Goal: Task Accomplishment & Management: Manage account settings

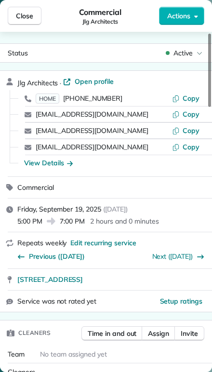
scroll to position [4, 0]
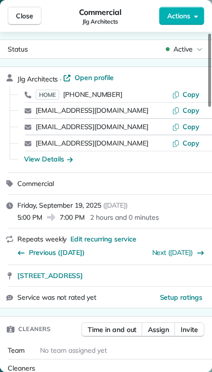
click at [28, 15] on span "Close" at bounding box center [24, 16] width 17 height 10
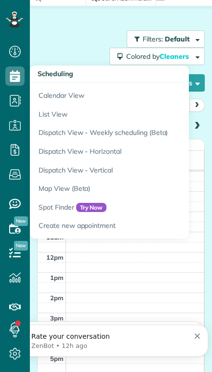
click at [51, 100] on link "Calendar View" at bounding box center [150, 94] width 241 height 22
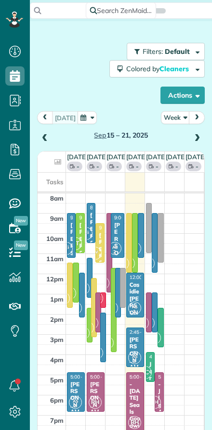
scroll to position [4, 4]
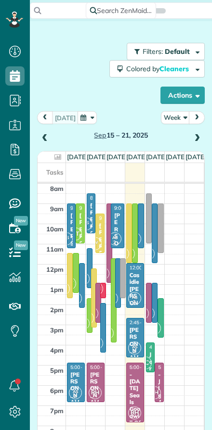
click at [179, 95] on button "Actions" at bounding box center [182, 95] width 44 height 17
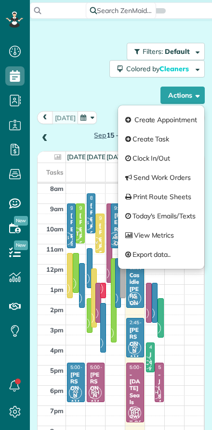
click at [143, 122] on link "Create Appointment" at bounding box center [161, 119] width 86 height 19
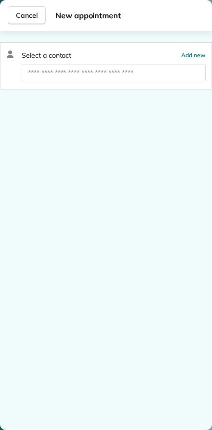
click at [23, 14] on span "Cancel" at bounding box center [27, 16] width 22 height 10
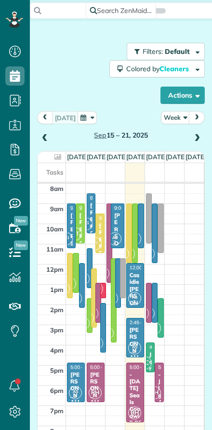
click at [176, 118] on button "Week" at bounding box center [175, 117] width 29 height 13
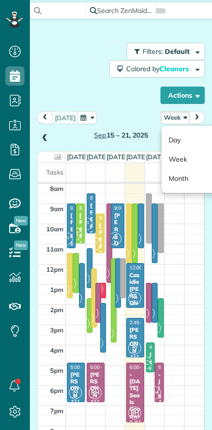
click at [172, 139] on link "Day" at bounding box center [199, 139] width 76 height 19
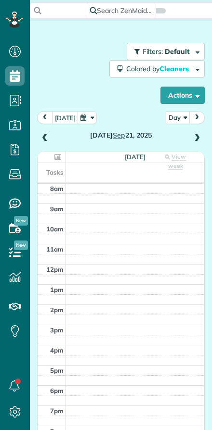
click at [63, 117] on button "[DATE]" at bounding box center [65, 117] width 26 height 13
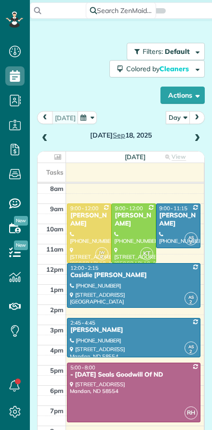
click at [196, 135] on span at bounding box center [197, 138] width 11 height 9
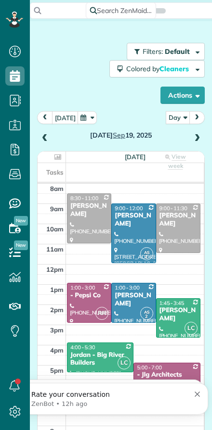
click at [204, 132] on div "Friday Sep 19, 2025" at bounding box center [120, 128] width 167 height 34
click at [192, 141] on span at bounding box center [197, 138] width 11 height 9
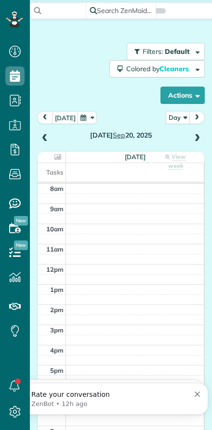
click at [196, 142] on span at bounding box center [197, 138] width 11 height 9
click at [192, 140] on span at bounding box center [197, 138] width 11 height 9
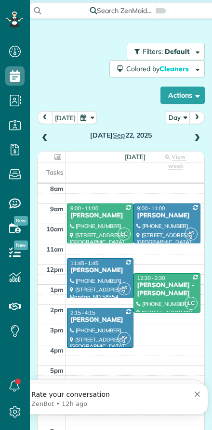
click at [196, 139] on span at bounding box center [197, 138] width 11 height 9
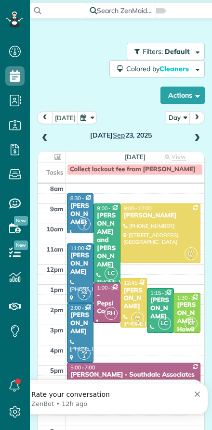
click at [195, 136] on span at bounding box center [197, 138] width 11 height 9
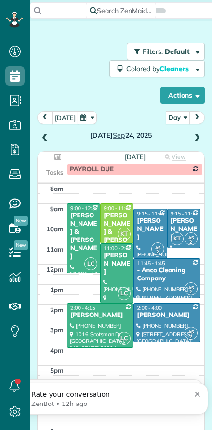
click at [155, 280] on div "- Anco Cleaning Company" at bounding box center [166, 275] width 61 height 16
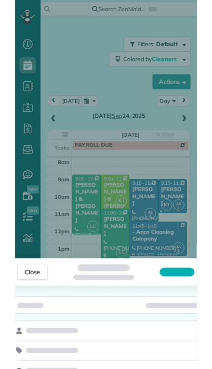
scroll to position [390, 30]
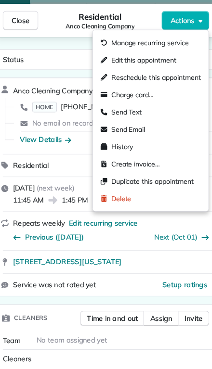
click at [58, 47] on div "Status Active Anco Cleaning Company · Open profile HOME (701) 222-8866 Copy No …" at bounding box center [106, 214] width 222 height 354
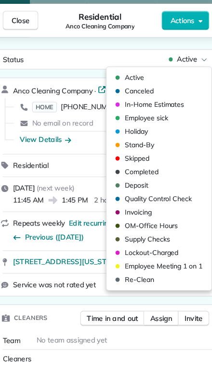
click at [127, 158] on span "Skipped" at bounding box center [137, 159] width 25 height 10
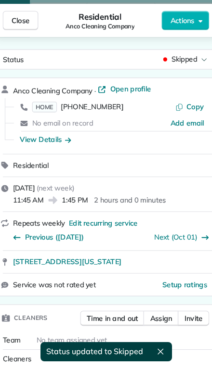
scroll to position [79, 0]
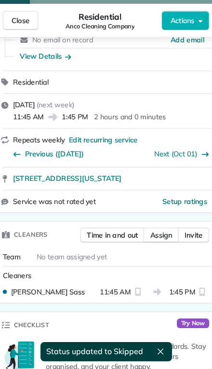
click at [159, 234] on span "Assign" at bounding box center [161, 235] width 22 height 10
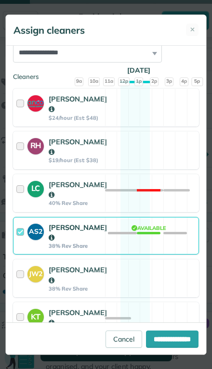
scroll to position [105, 0]
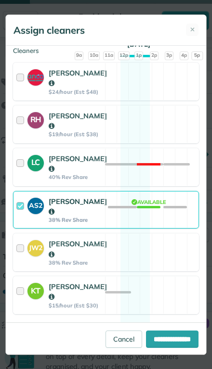
click at [23, 224] on div at bounding box center [21, 209] width 11 height 27
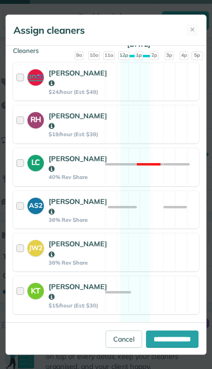
click at [147, 348] on input "**********" at bounding box center [172, 339] width 52 height 17
type input "**********"
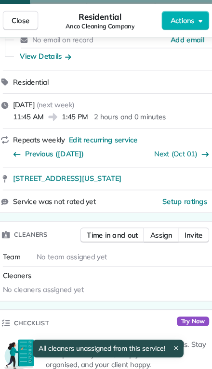
click at [18, 26] on button "Close" at bounding box center [20, 20] width 35 height 19
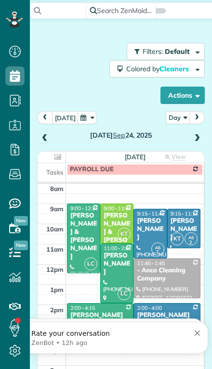
click at [76, 212] on div "[PERSON_NAME] & [PERSON_NAME]" at bounding box center [83, 236] width 27 height 49
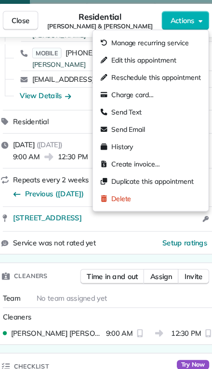
click at [114, 44] on span "Manage recurring service" at bounding box center [149, 43] width 77 height 10
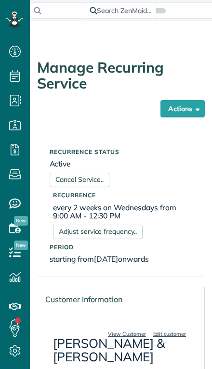
scroll to position [4, 4]
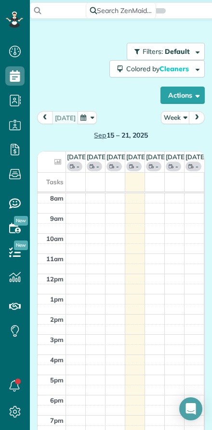
scroll to position [4, 4]
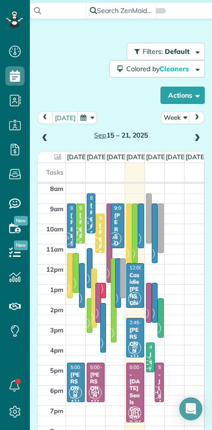
click at [51, 116] on button "prev" at bounding box center [45, 117] width 16 height 13
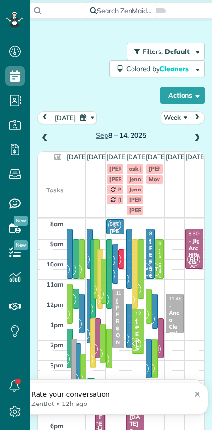
click at [174, 120] on button "Week" at bounding box center [175, 117] width 29 height 13
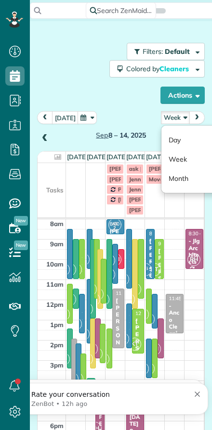
click at [174, 140] on link "Day" at bounding box center [199, 139] width 76 height 19
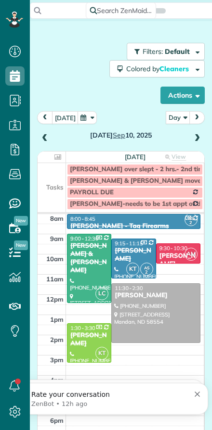
click at [174, 118] on button "Day" at bounding box center [178, 117] width 24 height 13
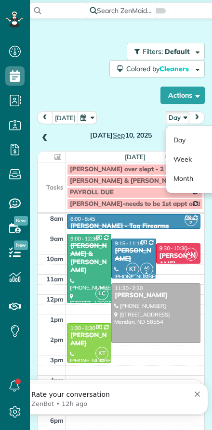
click at [178, 162] on link "Week" at bounding box center [204, 159] width 76 height 19
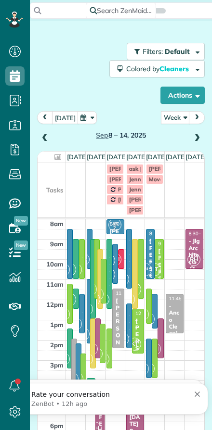
click at [204, 120] on button "next" at bounding box center [197, 117] width 16 height 13
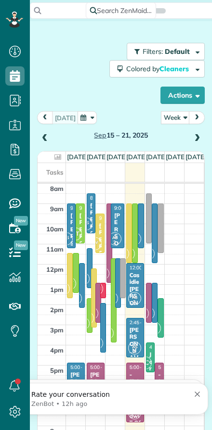
click at [194, 120] on span "next" at bounding box center [197, 118] width 8 height 6
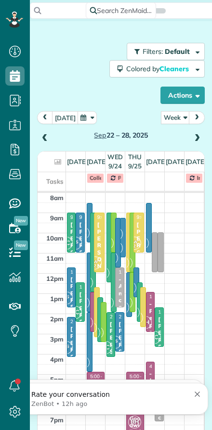
click at [172, 118] on button "Week" at bounding box center [175, 117] width 29 height 13
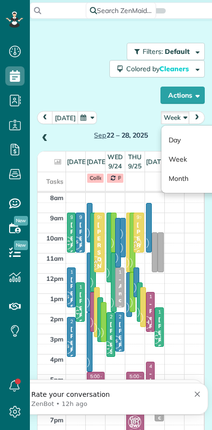
click at [172, 137] on link "Day" at bounding box center [199, 139] width 76 height 19
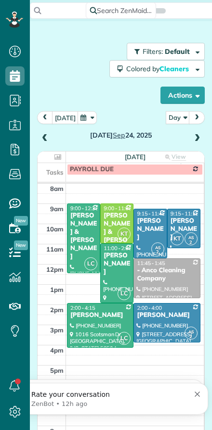
click at [202, 134] on span at bounding box center [197, 138] width 11 height 14
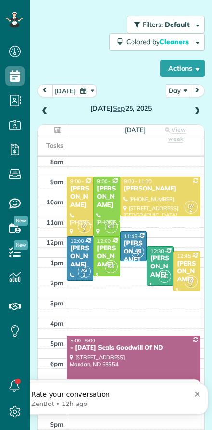
scroll to position [26, 0]
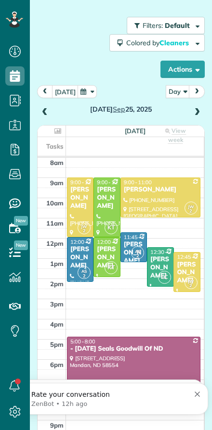
click at [193, 114] on span at bounding box center [197, 112] width 11 height 9
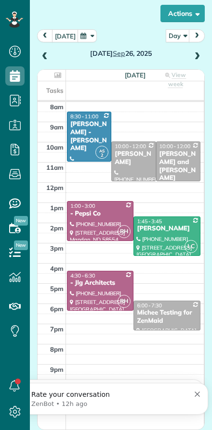
scroll to position [82, 0]
click at [196, 62] on span at bounding box center [197, 57] width 11 height 14
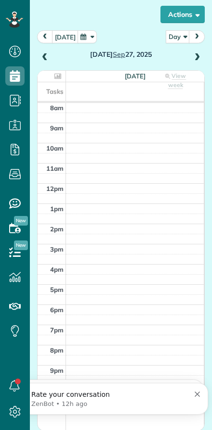
click at [196, 58] on span at bounding box center [197, 57] width 11 height 9
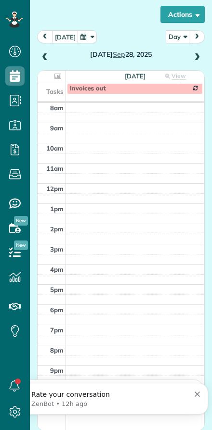
click at [192, 63] on span at bounding box center [197, 58] width 11 height 14
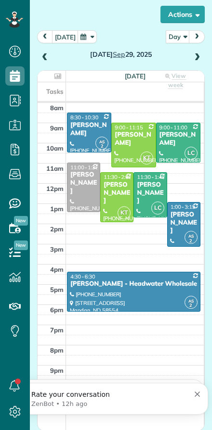
click at [201, 59] on span at bounding box center [197, 57] width 11 height 9
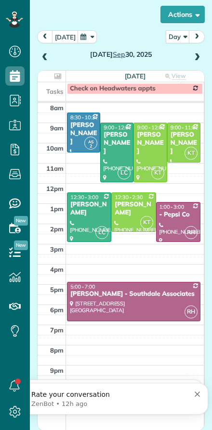
click at [202, 57] on span at bounding box center [197, 57] width 11 height 9
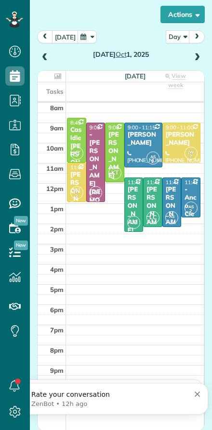
click at [196, 59] on span at bounding box center [197, 57] width 11 height 9
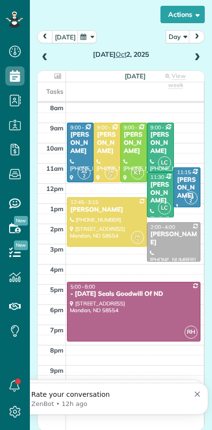
click at [196, 57] on span at bounding box center [197, 57] width 11 height 9
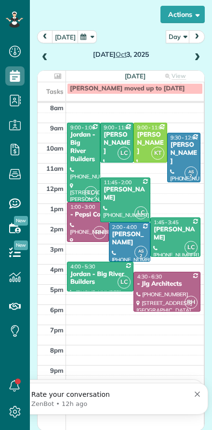
click at [200, 58] on span at bounding box center [197, 57] width 11 height 9
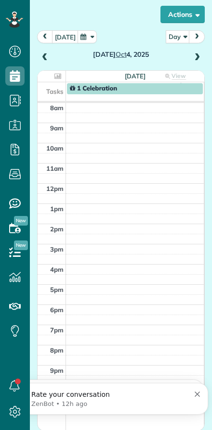
click at [201, 54] on span at bounding box center [197, 57] width 11 height 9
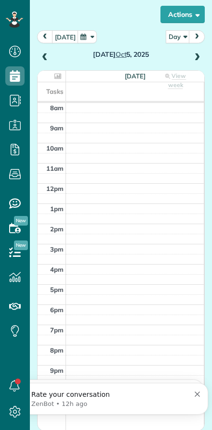
click at [198, 64] on span at bounding box center [197, 58] width 11 height 14
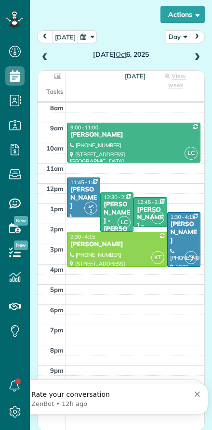
click at [193, 56] on span at bounding box center [197, 57] width 11 height 9
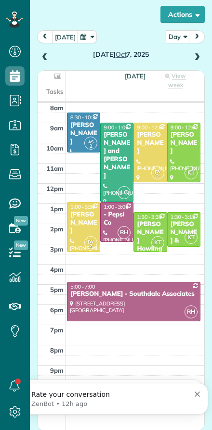
click at [201, 55] on span at bounding box center [197, 57] width 11 height 9
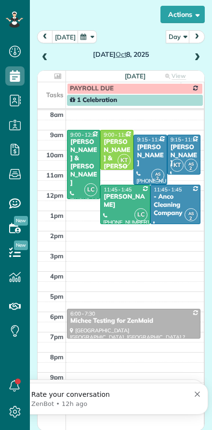
click at [194, 59] on span at bounding box center [197, 57] width 11 height 9
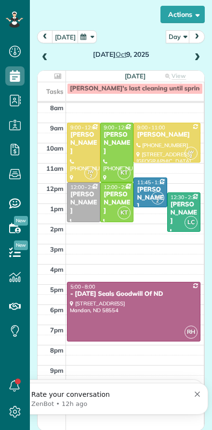
click at [193, 58] on span at bounding box center [197, 57] width 11 height 9
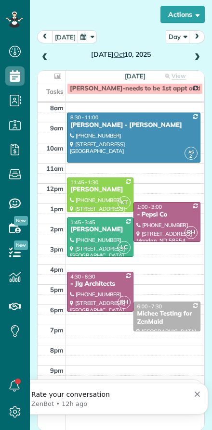
click at [200, 58] on span at bounding box center [197, 57] width 11 height 9
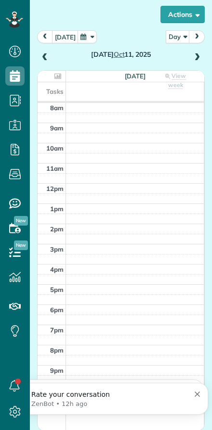
click at [197, 59] on span at bounding box center [197, 57] width 11 height 9
click at [194, 61] on span at bounding box center [197, 57] width 11 height 9
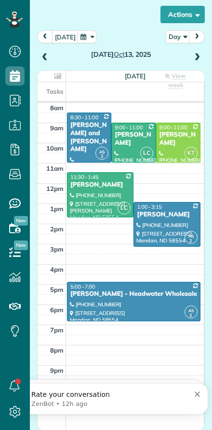
click at [201, 53] on span at bounding box center [197, 57] width 11 height 9
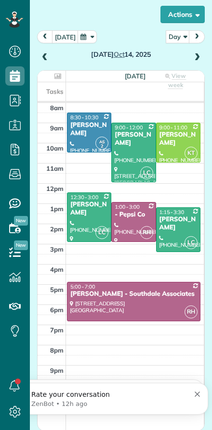
click at [200, 53] on span at bounding box center [197, 57] width 11 height 9
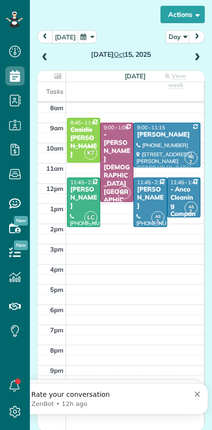
click at [200, 51] on span at bounding box center [197, 58] width 11 height 14
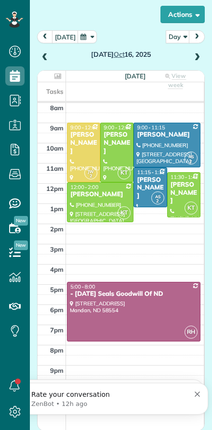
click at [194, 59] on span at bounding box center [197, 57] width 11 height 9
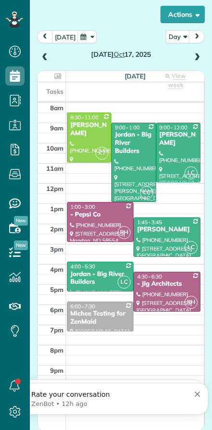
click at [196, 57] on span at bounding box center [197, 57] width 11 height 9
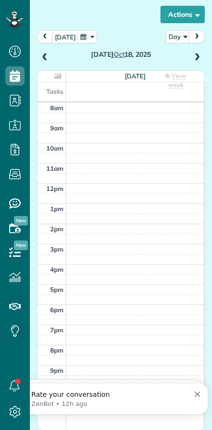
click at [200, 51] on span at bounding box center [197, 58] width 11 height 14
click at [194, 60] on span at bounding box center [197, 57] width 11 height 9
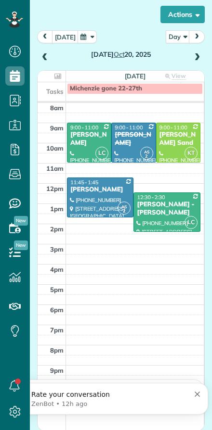
click at [131, 144] on div at bounding box center [133, 142] width 43 height 39
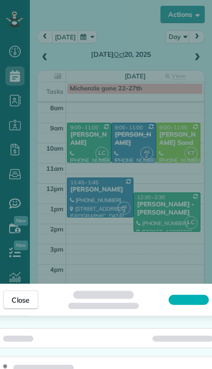
scroll to position [390, 30]
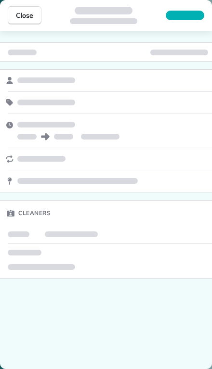
click at [179, 15] on div at bounding box center [185, 16] width 39 height 10
click at [177, 20] on div "Close" at bounding box center [106, 15] width 212 height 31
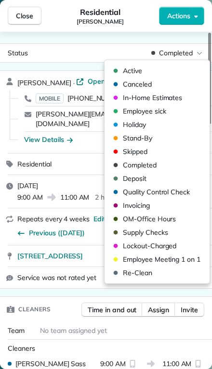
click at [125, 71] on span "Active" at bounding box center [132, 71] width 19 height 10
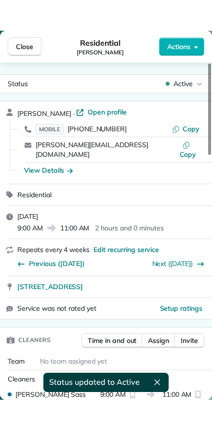
scroll to position [430, 30]
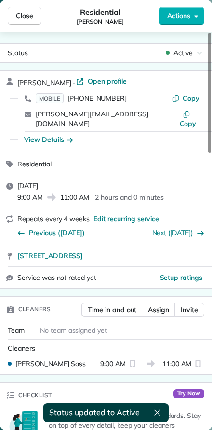
click at [19, 15] on span "Close" at bounding box center [24, 16] width 17 height 10
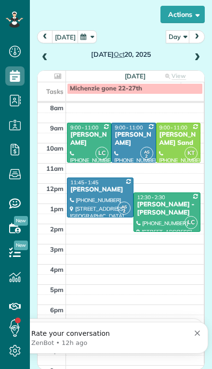
scroll to position [390, 30]
click at [199, 53] on span at bounding box center [197, 57] width 11 height 9
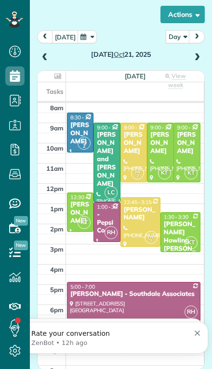
click at [198, 53] on span at bounding box center [197, 57] width 11 height 9
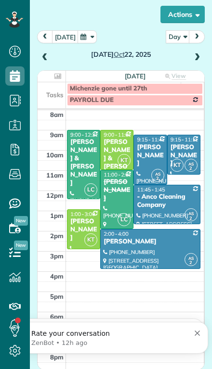
click at [204, 33] on div "[DATE]" at bounding box center [120, 47] width 167 height 34
click at [196, 53] on span at bounding box center [197, 57] width 11 height 9
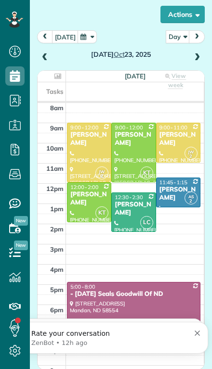
click at [193, 53] on span at bounding box center [197, 57] width 11 height 9
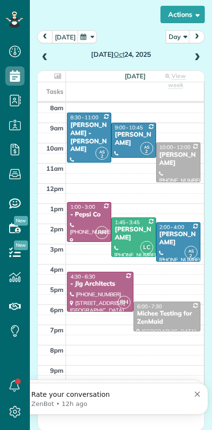
scroll to position [430, 30]
